Goal: Download file/media

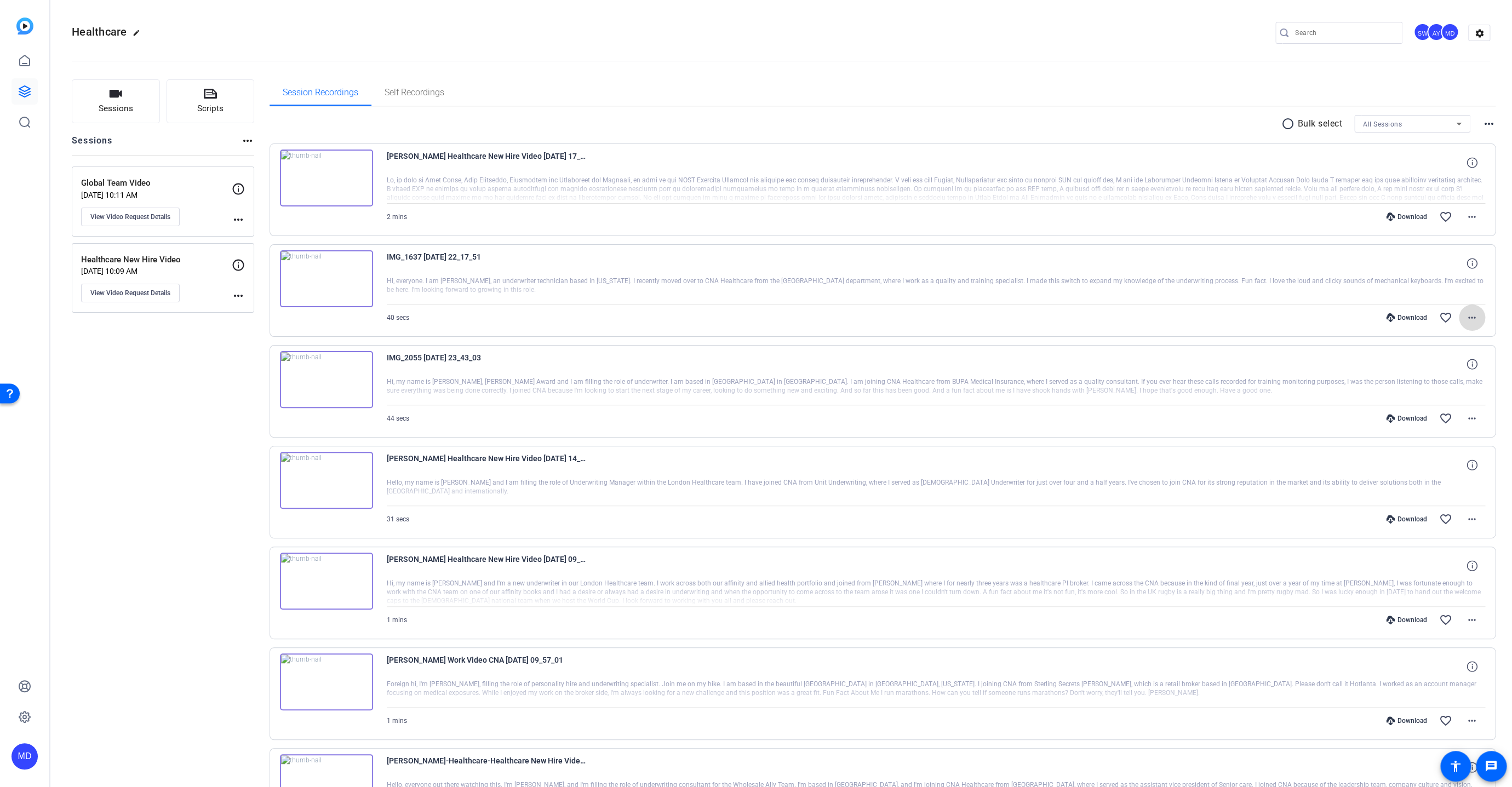
click at [1468, 316] on mat-icon "more_horiz" at bounding box center [1472, 318] width 13 height 13
click at [1442, 361] on span "Download MP4" at bounding box center [1438, 367] width 66 height 13
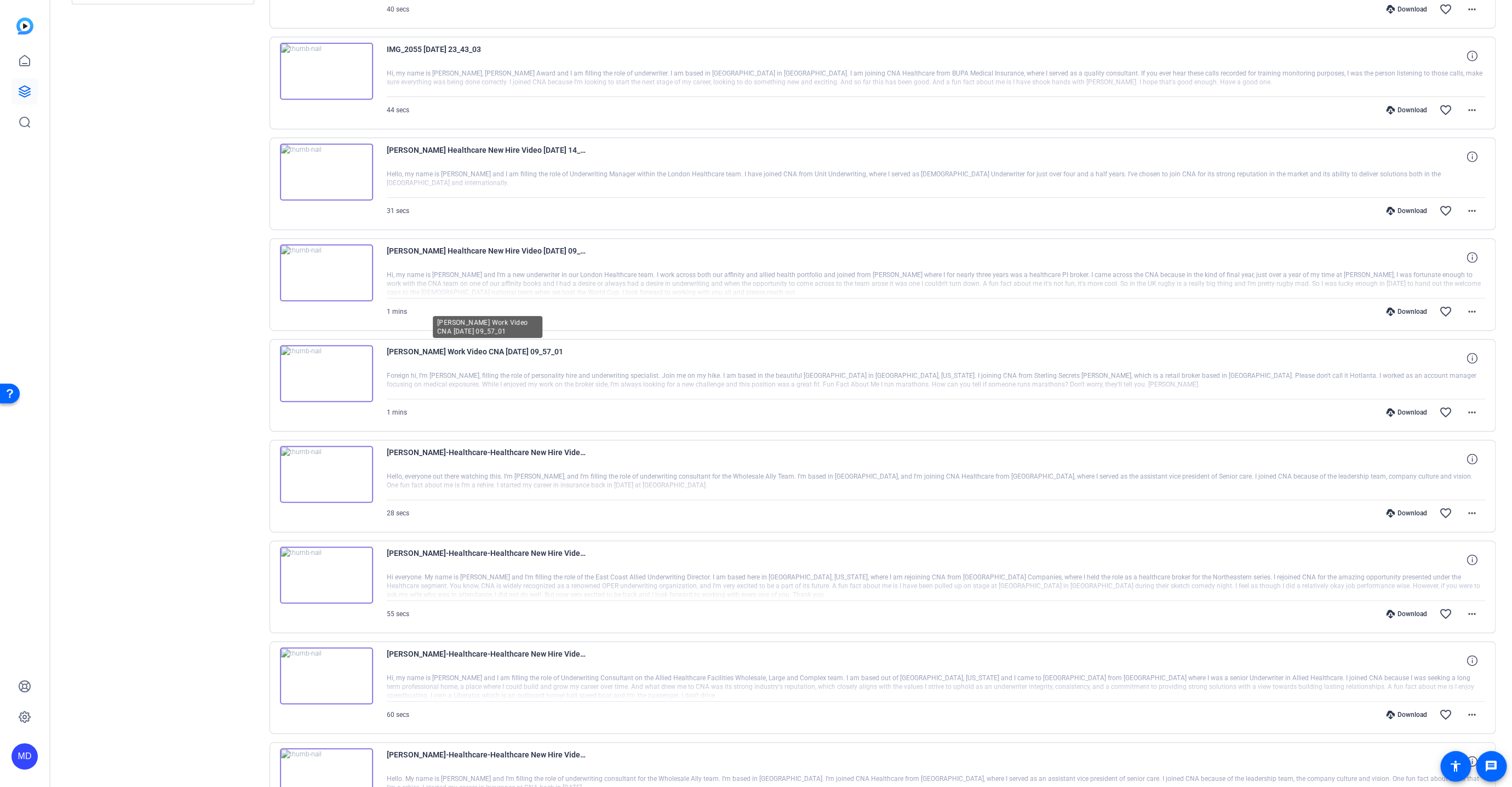
scroll to position [420, 0]
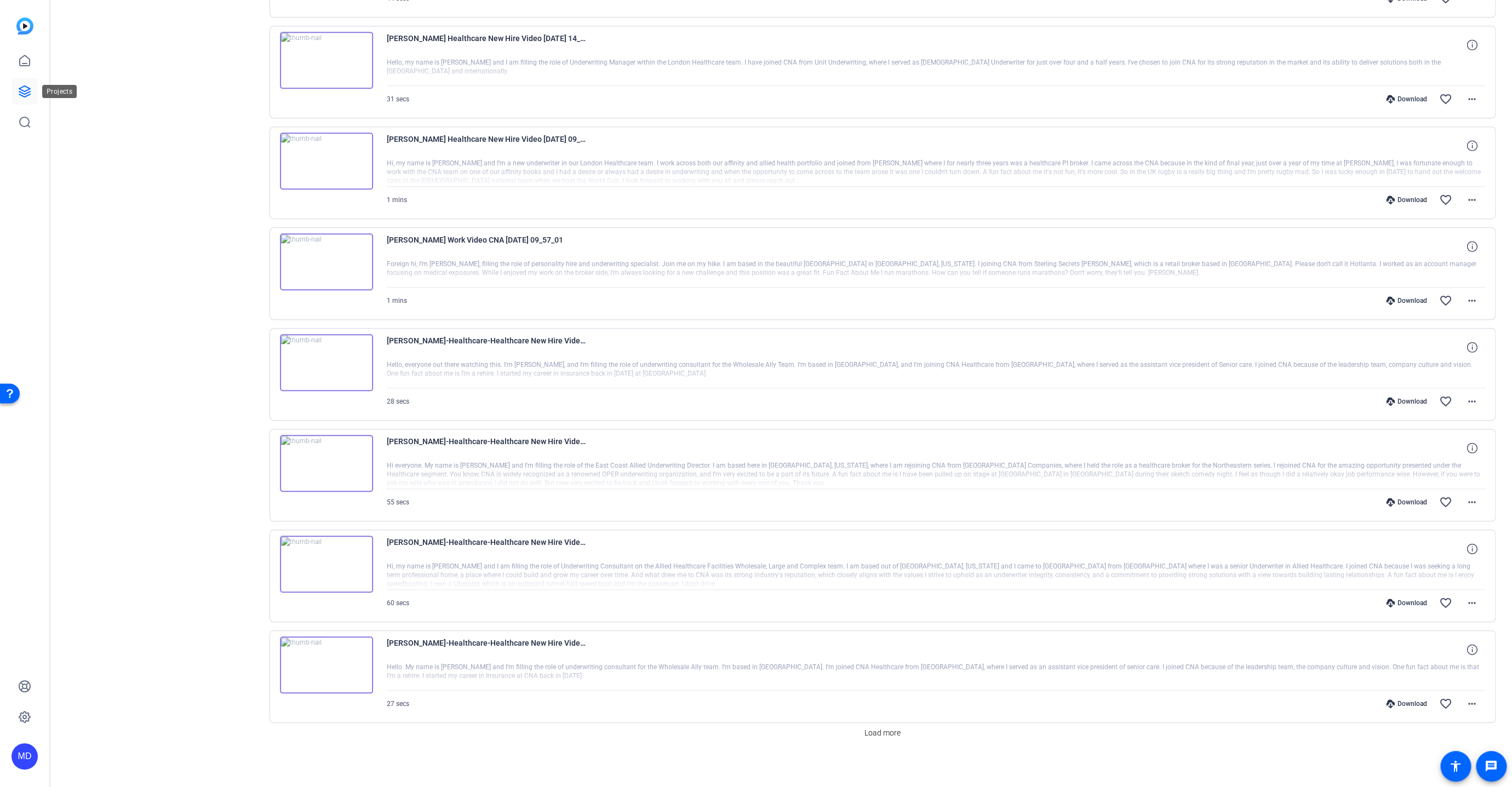
click at [24, 90] on icon at bounding box center [25, 91] width 13 height 13
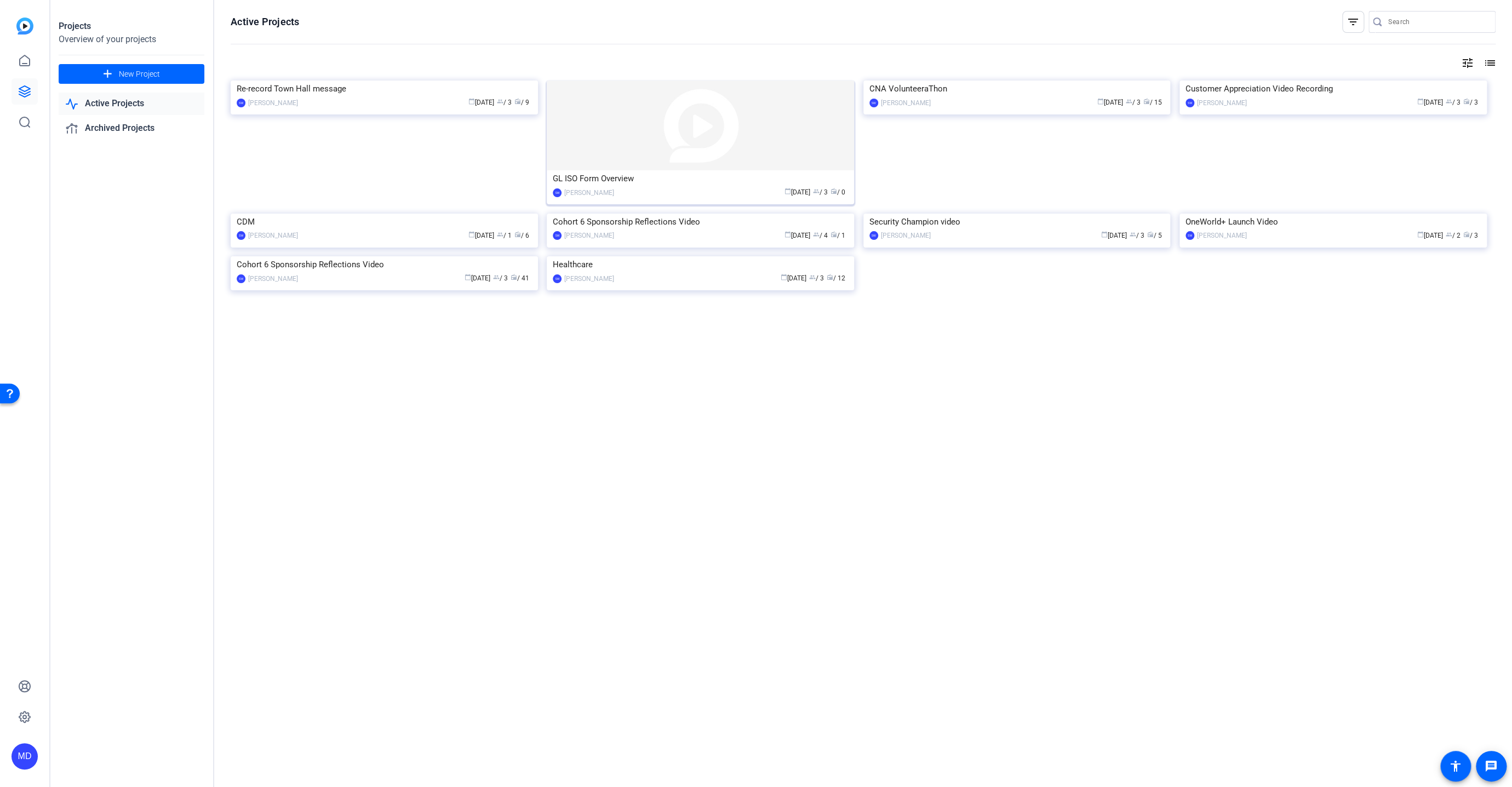
click at [723, 122] on img at bounding box center [700, 125] width 307 height 90
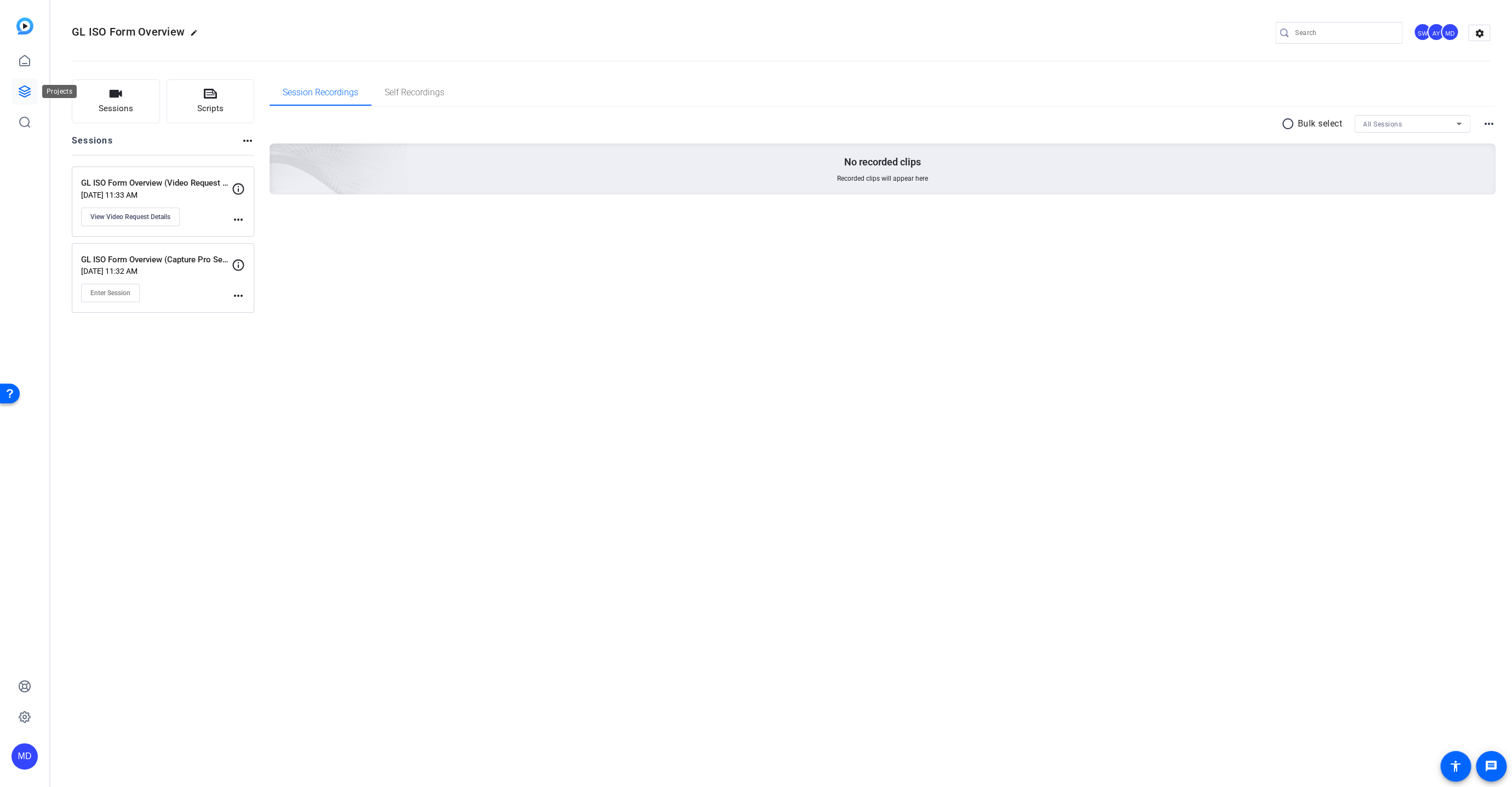
click at [30, 87] on icon at bounding box center [25, 91] width 13 height 13
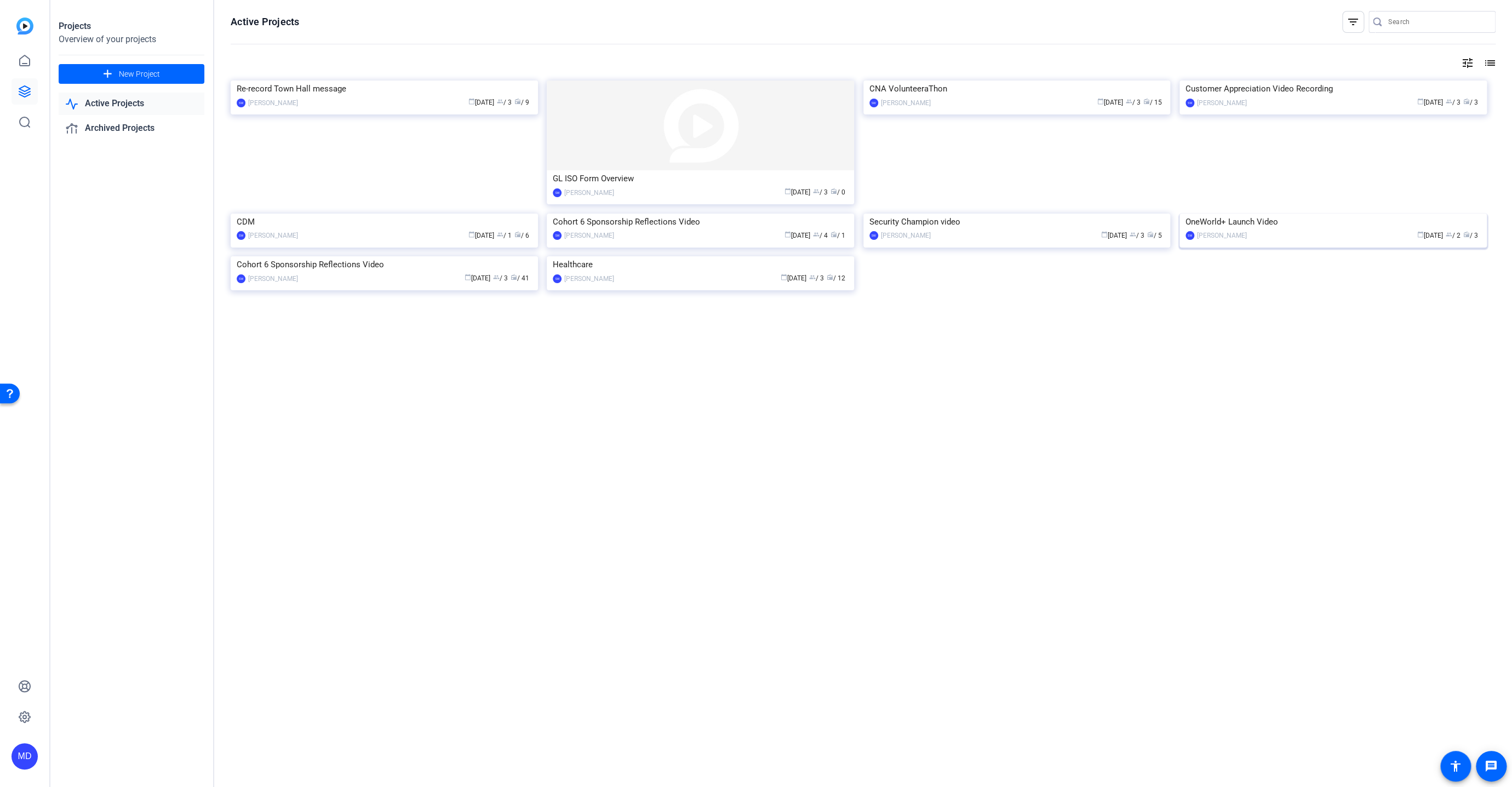
click at [1327, 214] on img at bounding box center [1333, 214] width 307 height 0
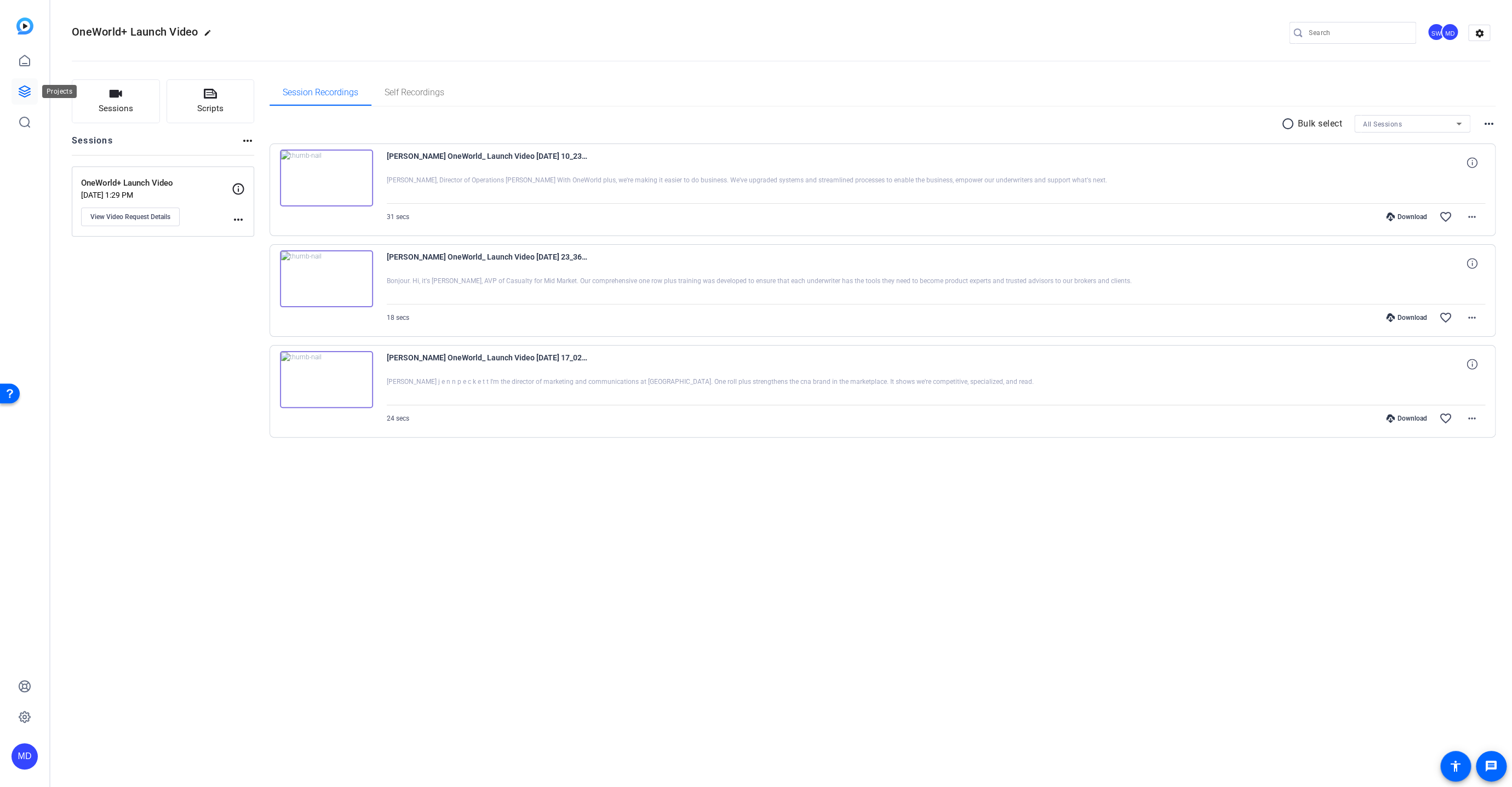
click at [16, 86] on link at bounding box center [24, 91] width 26 height 26
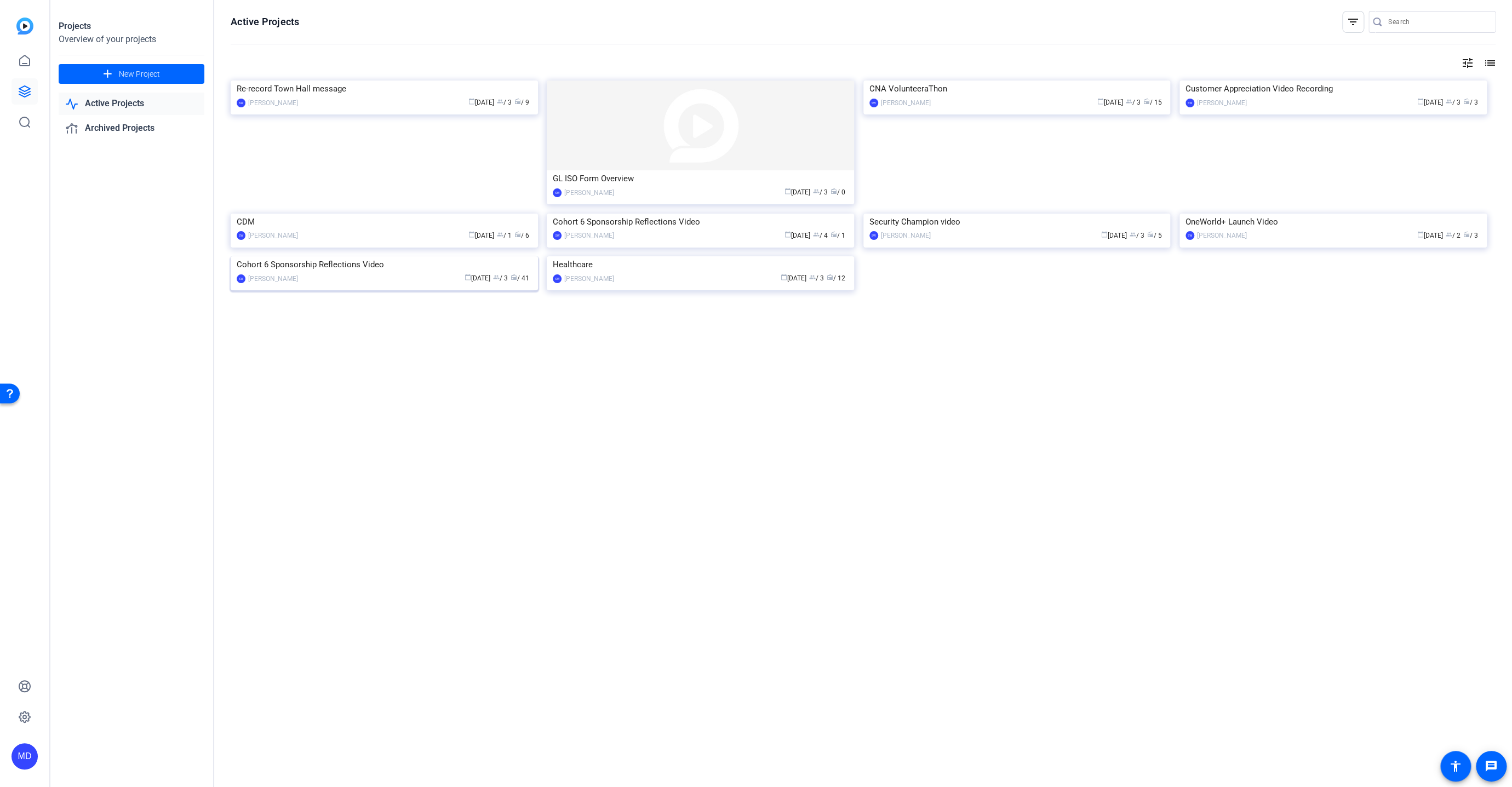
click at [383, 256] on img at bounding box center [385, 256] width 307 height 0
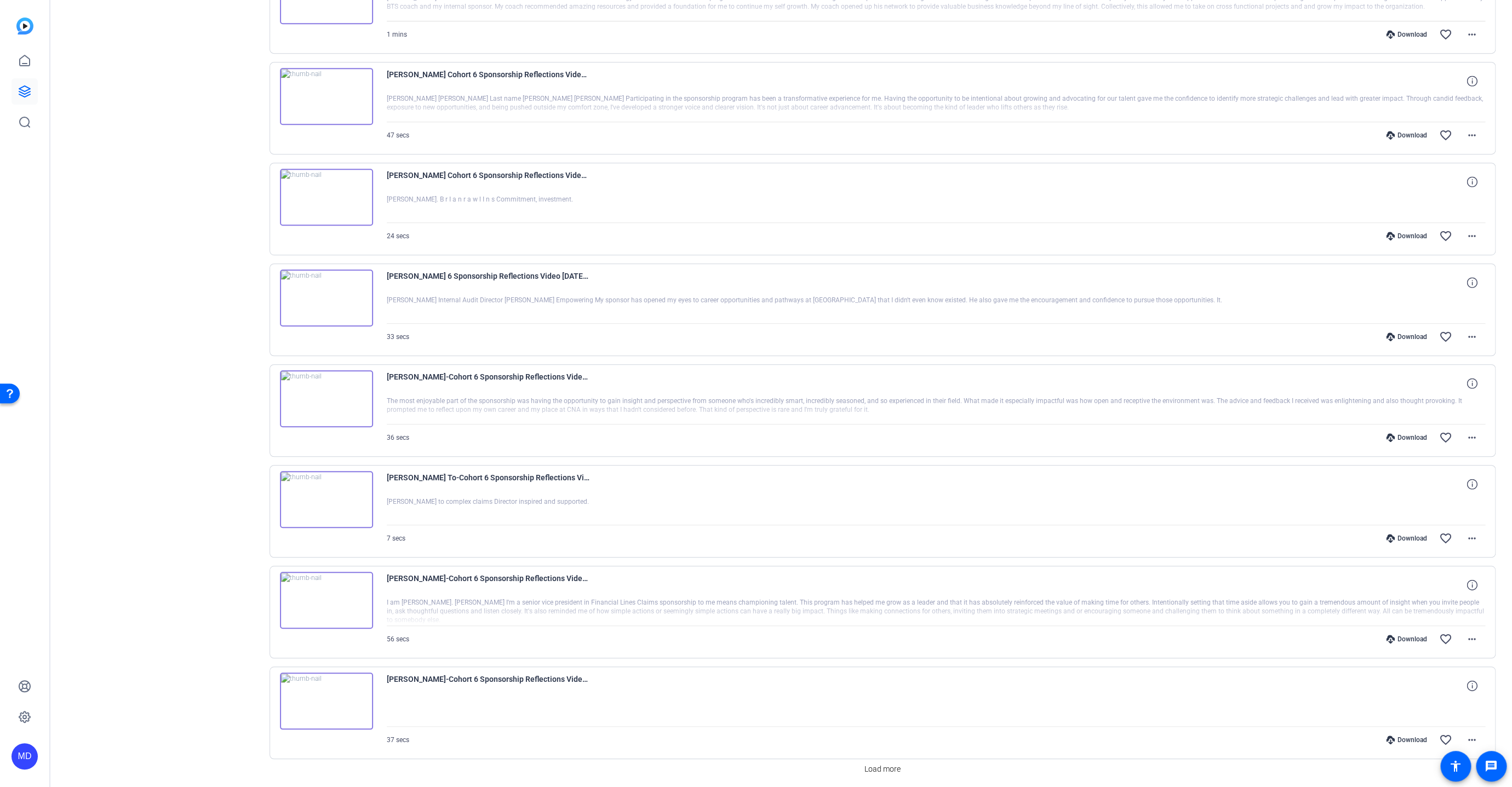
scroll to position [420, 0]
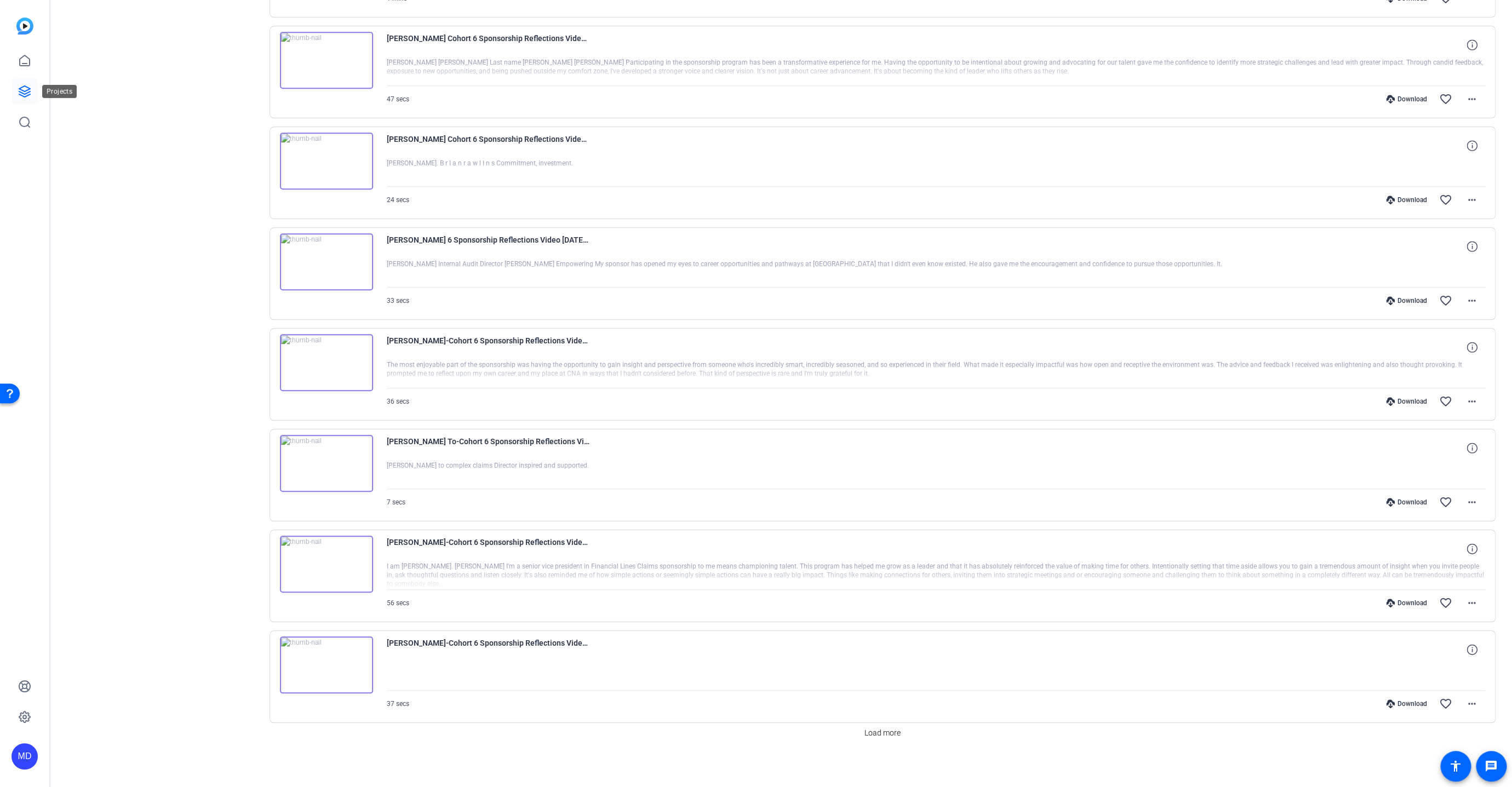
click at [22, 82] on link at bounding box center [24, 91] width 26 height 26
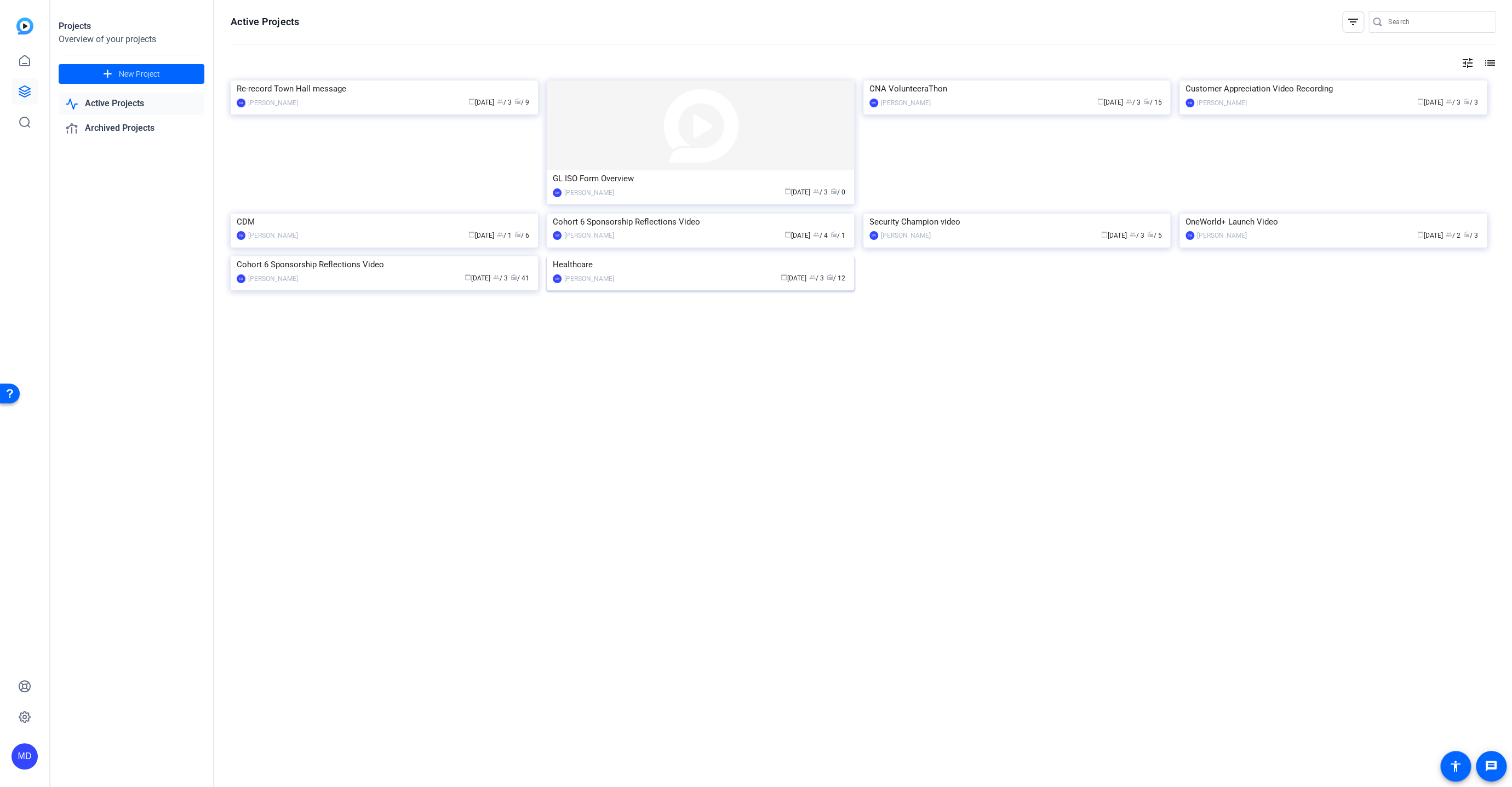
click at [733, 256] on img at bounding box center [700, 256] width 307 height 0
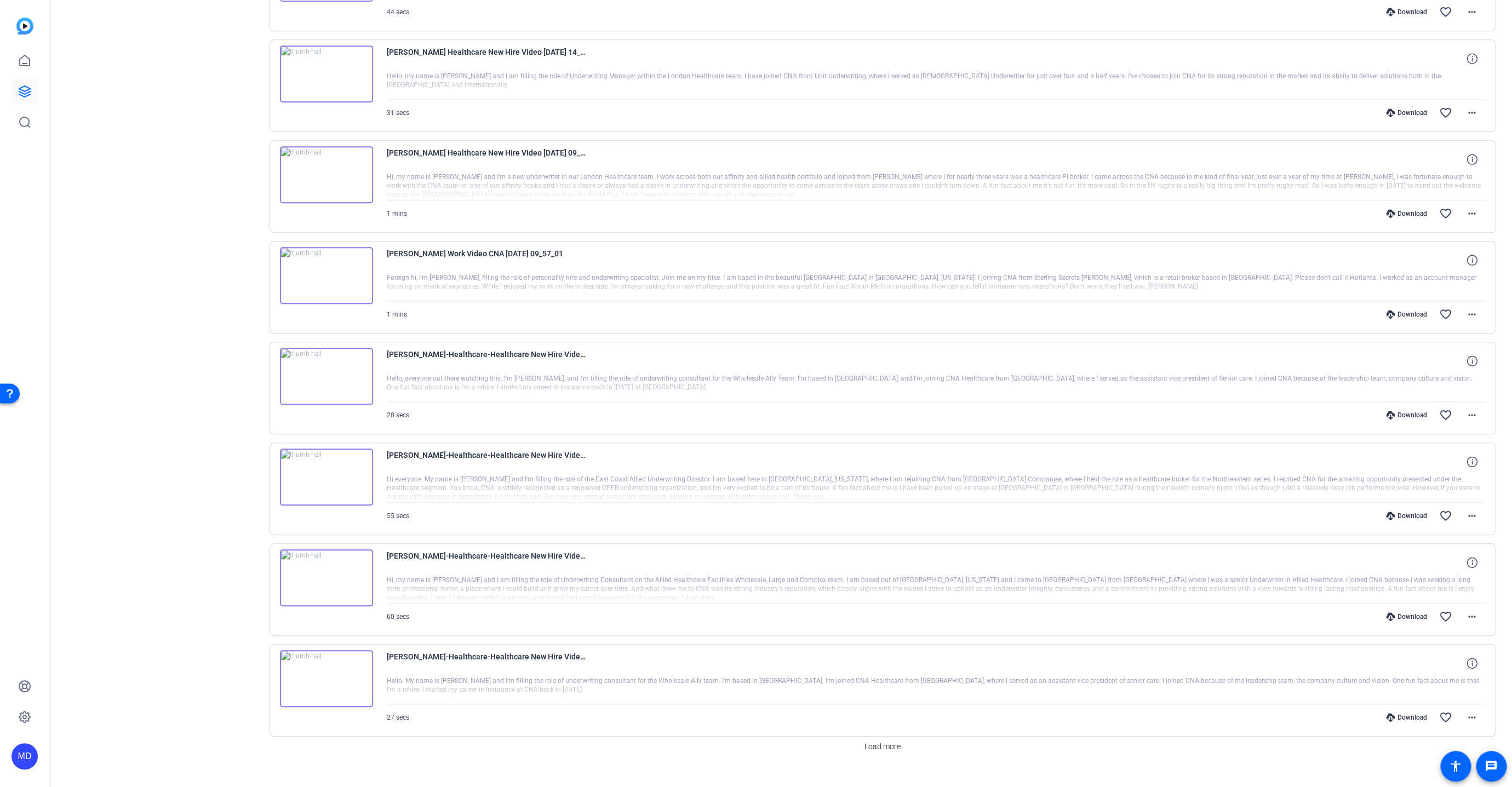
scroll to position [420, 0]
